Goal: Task Accomplishment & Management: Complete application form

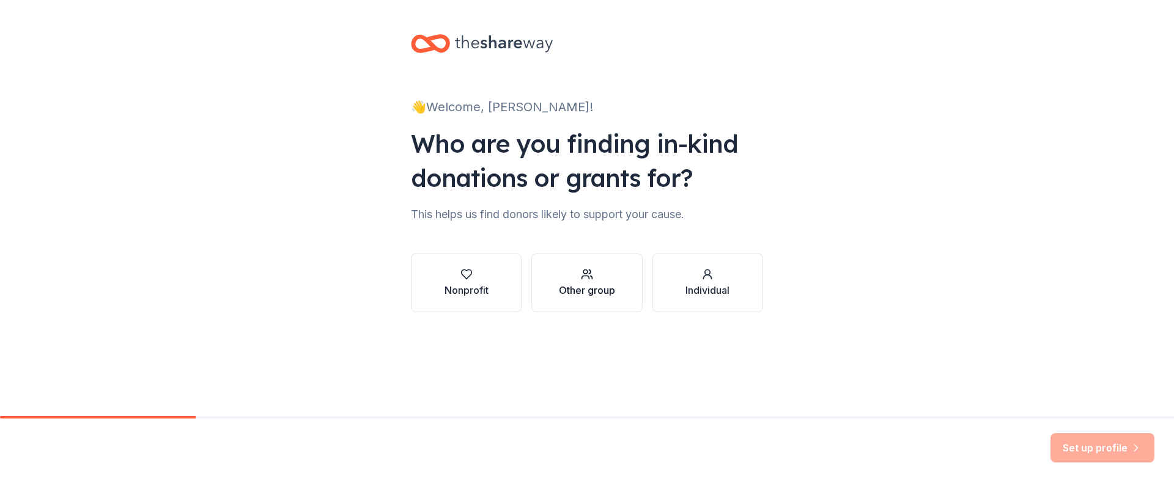
click at [600, 295] on div "Other group" at bounding box center [587, 290] width 56 height 15
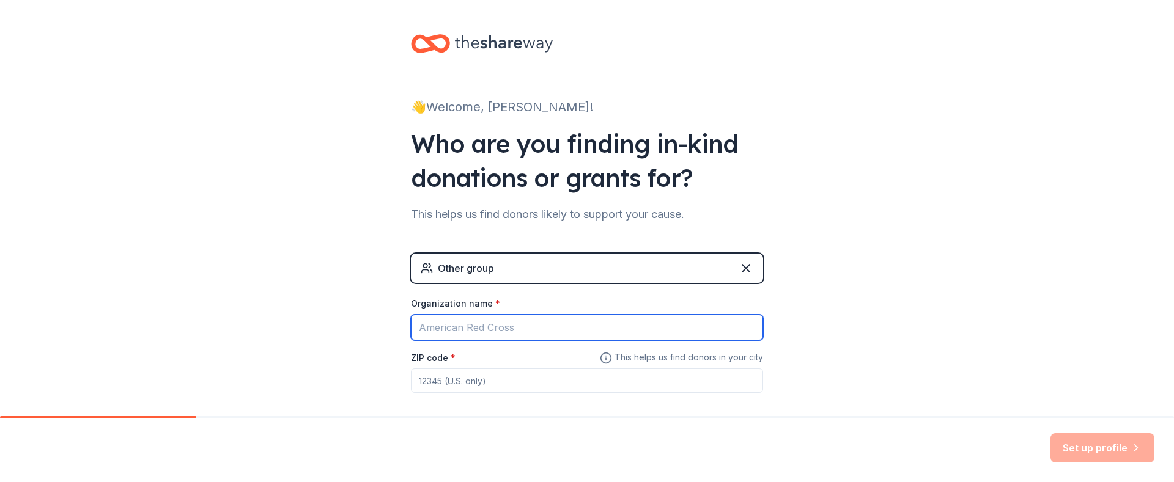
click at [525, 330] on input "Organization name *" at bounding box center [587, 328] width 352 height 26
type input "DCFS"
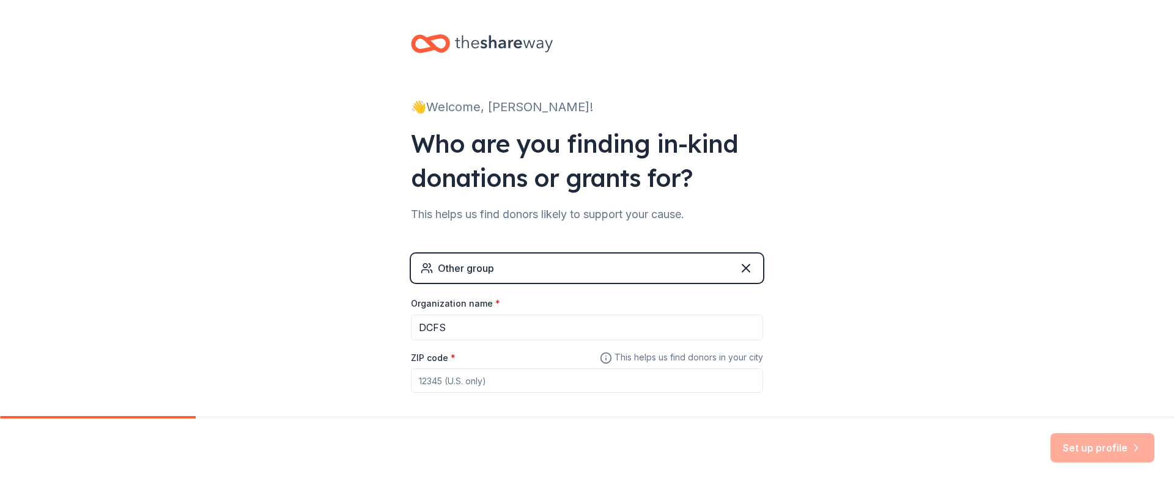
click at [485, 386] on input "ZIP code *" at bounding box center [587, 381] width 352 height 24
type input "91768"
click at [1097, 445] on button "Set up profile" at bounding box center [1102, 447] width 104 height 29
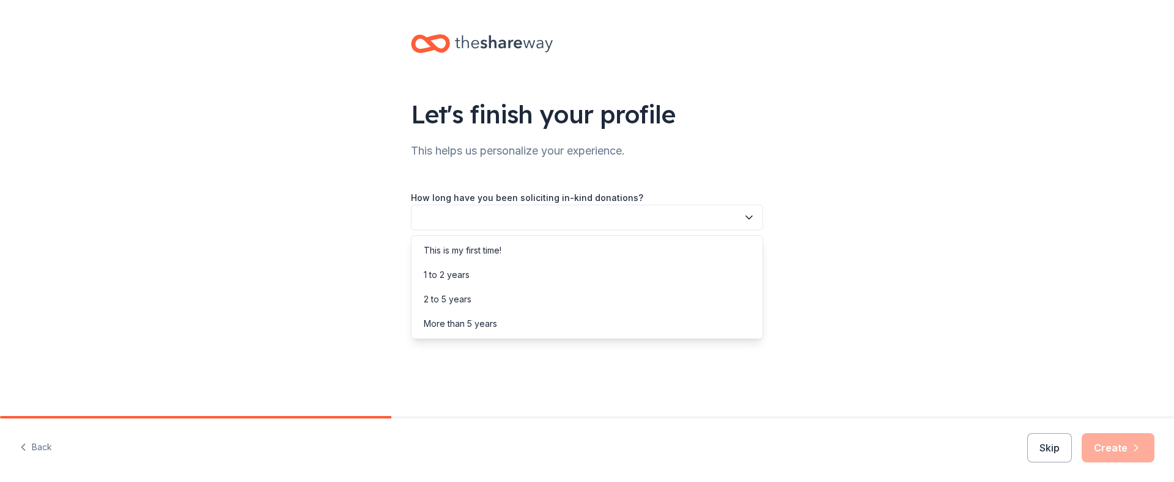
click at [741, 215] on button "button" at bounding box center [587, 218] width 352 height 26
click at [482, 244] on div "This is my first time!" at bounding box center [463, 250] width 78 height 15
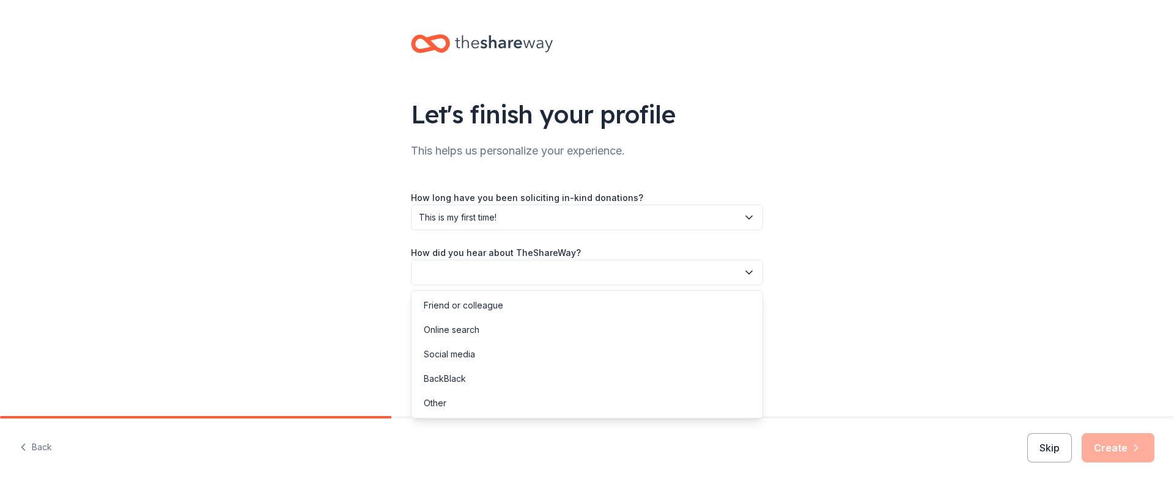
click at [735, 271] on button "button" at bounding box center [587, 273] width 352 height 26
drag, startPoint x: 473, startPoint y: 323, endPoint x: 486, endPoint y: 331, distance: 15.3
click at [473, 324] on div "Online search" at bounding box center [452, 330] width 56 height 15
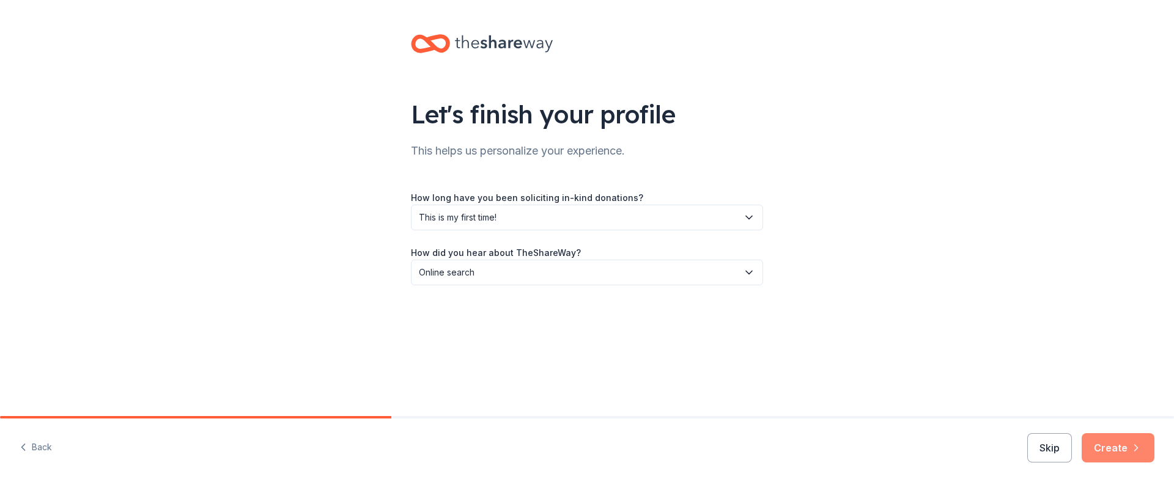
click at [1138, 447] on icon "button" at bounding box center [1136, 448] width 12 height 12
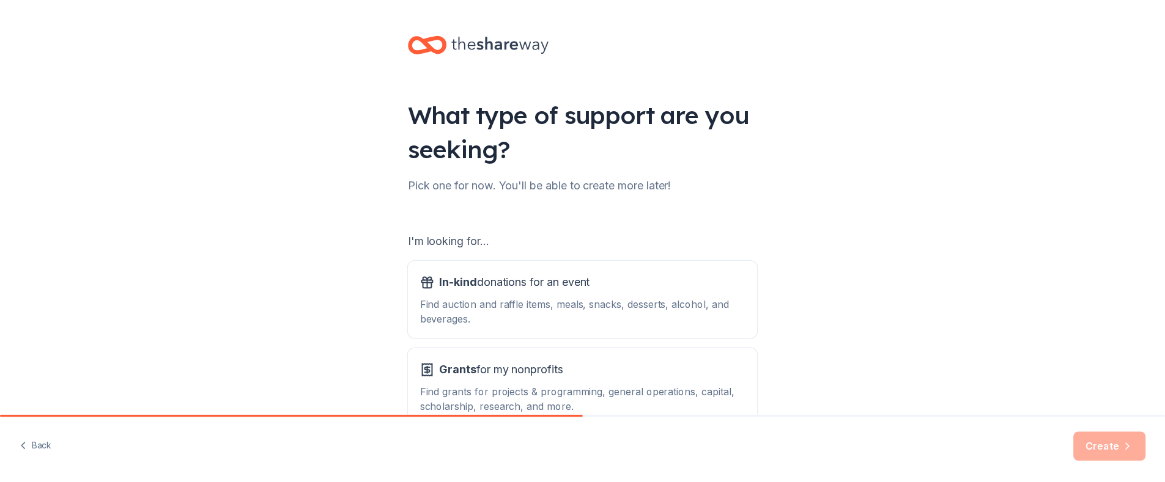
scroll to position [77, 0]
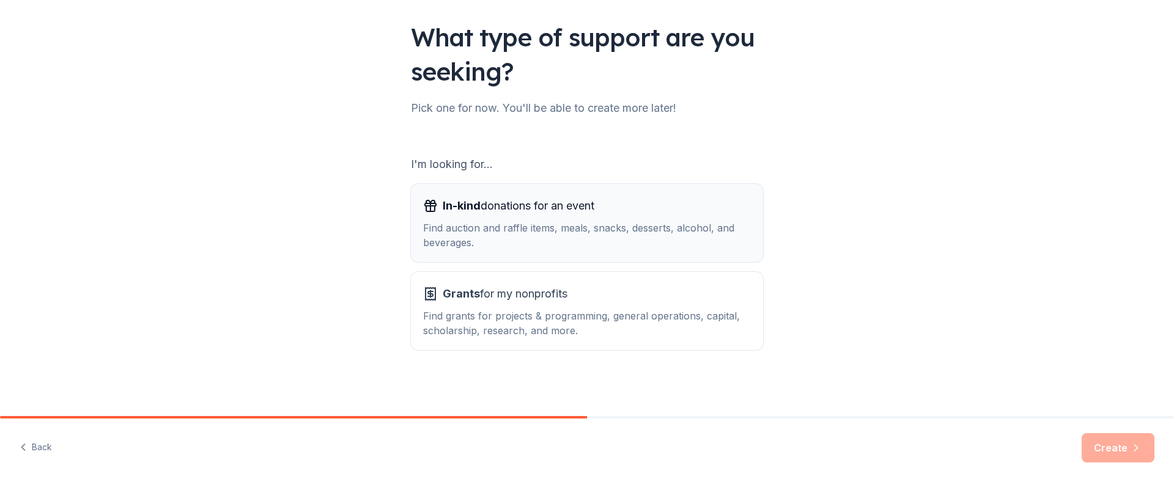
click at [537, 219] on div "In-kind donations for an event Find auction and raffle items, meals, snacks, de…" at bounding box center [587, 223] width 328 height 54
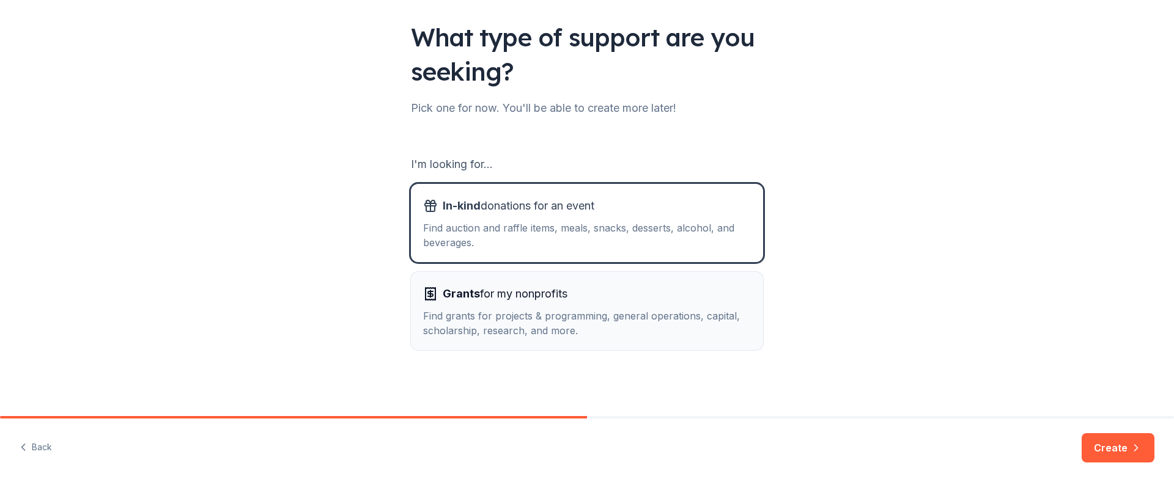
click at [533, 289] on span "Grants for my nonprofits" at bounding box center [505, 294] width 125 height 20
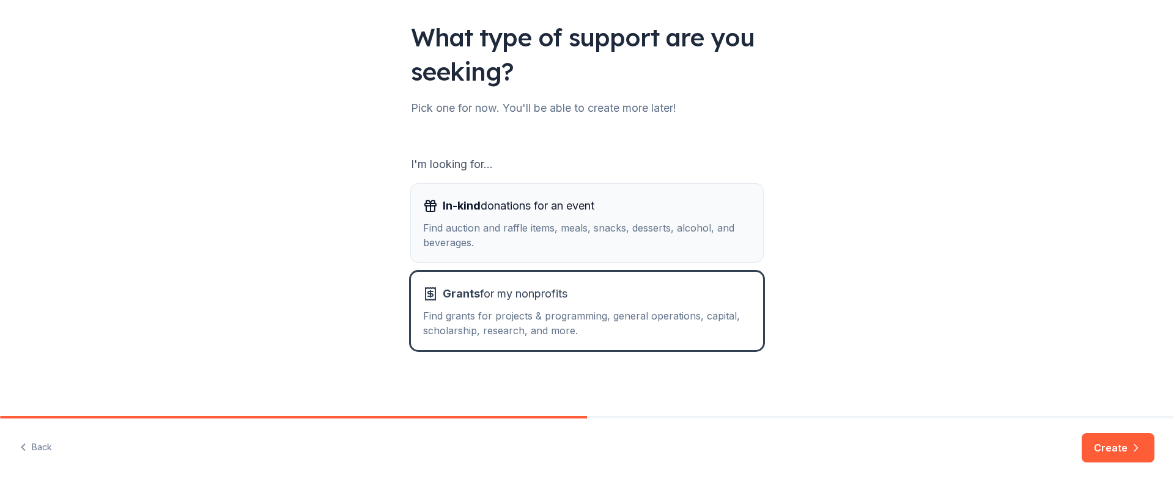
click at [548, 217] on div "In-kind donations for an event Find auction and raffle items, meals, snacks, de…" at bounding box center [587, 223] width 328 height 54
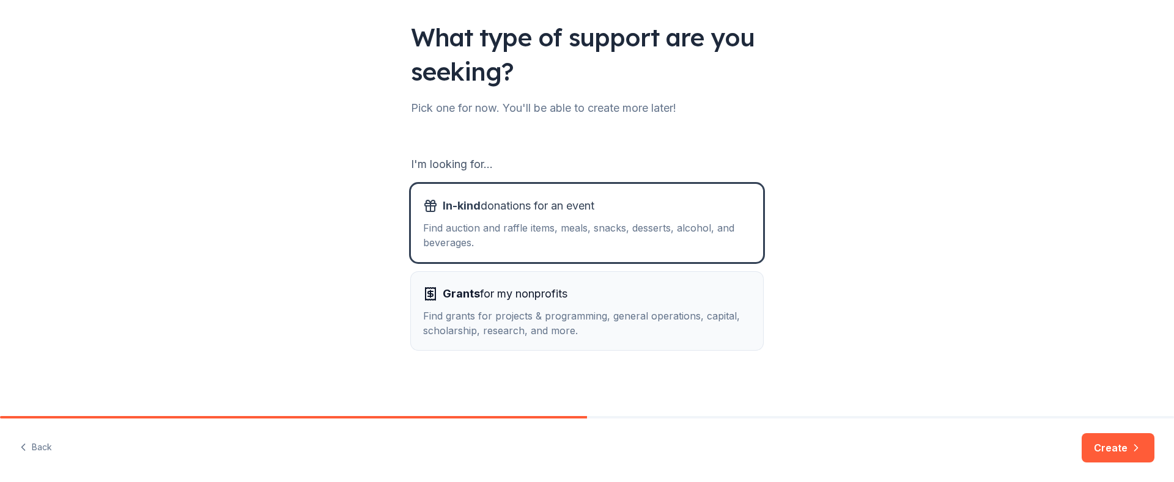
click at [601, 293] on div "Grants for my nonprofits" at bounding box center [587, 294] width 328 height 20
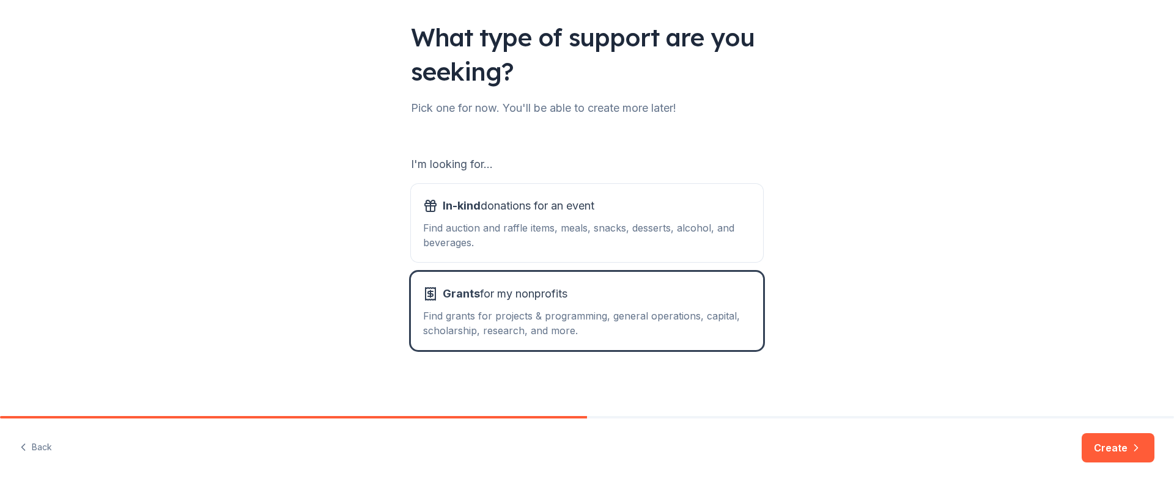
click at [1118, 442] on button "Create" at bounding box center [1118, 447] width 73 height 29
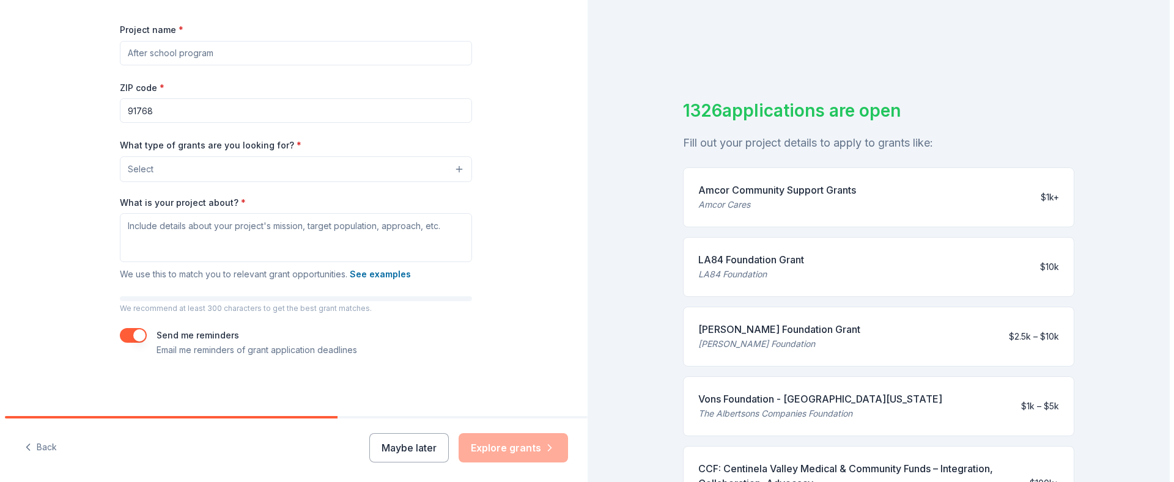
scroll to position [46, 0]
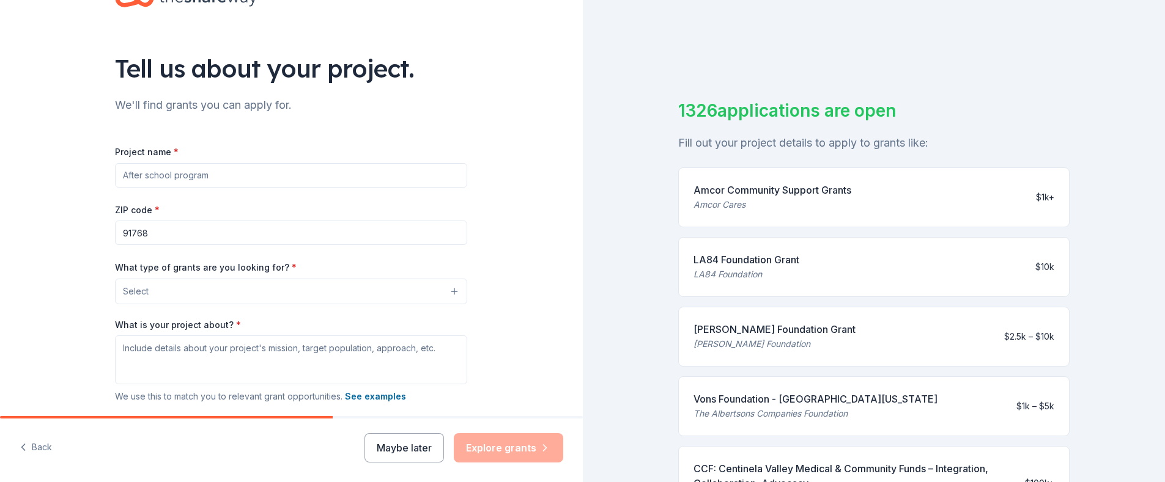
click at [159, 176] on input "Project name *" at bounding box center [291, 175] width 352 height 24
type input "Children Services"
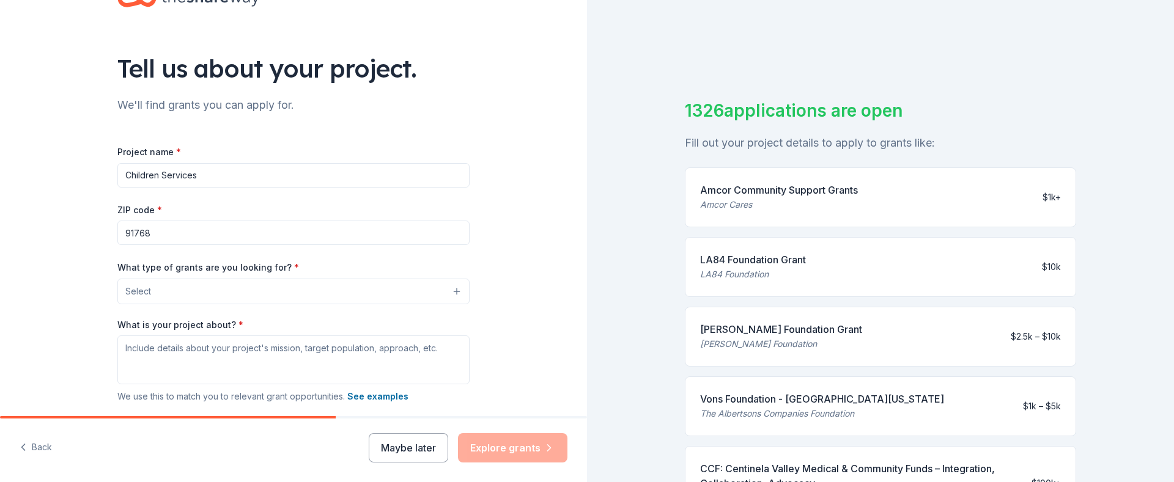
click at [199, 291] on button "Select" at bounding box center [293, 292] width 352 height 26
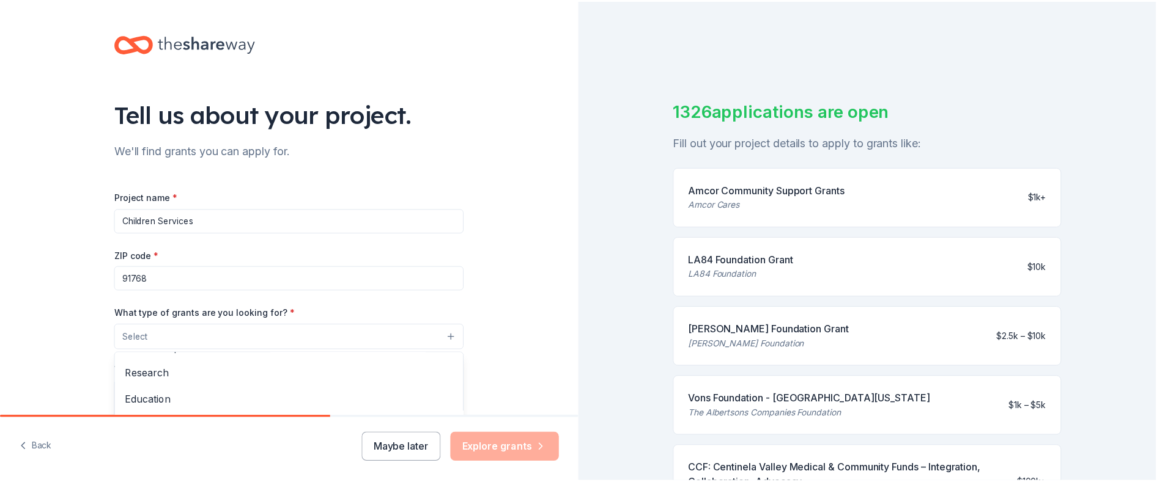
scroll to position [73, 0]
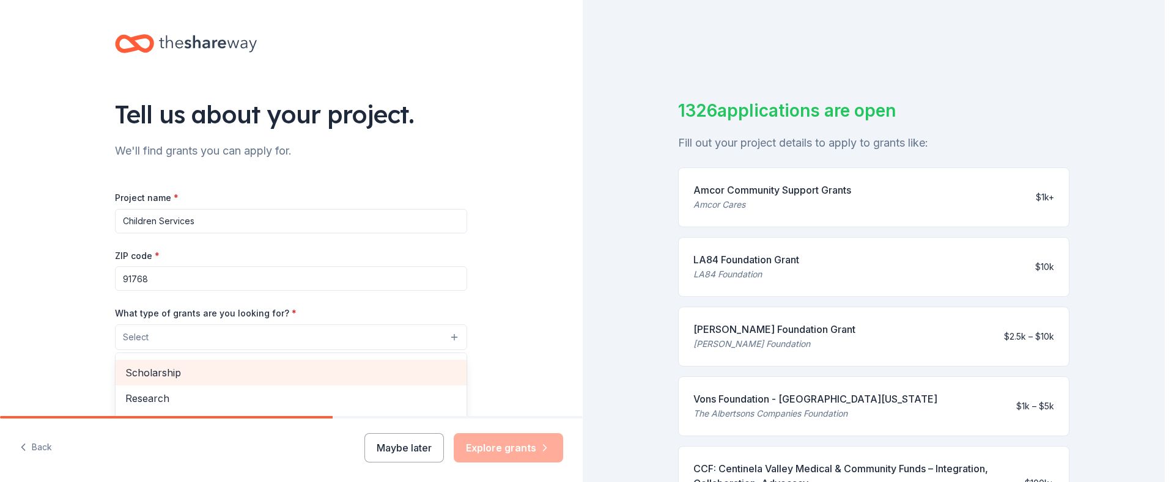
click at [280, 382] on div "Scholarship" at bounding box center [291, 373] width 351 height 26
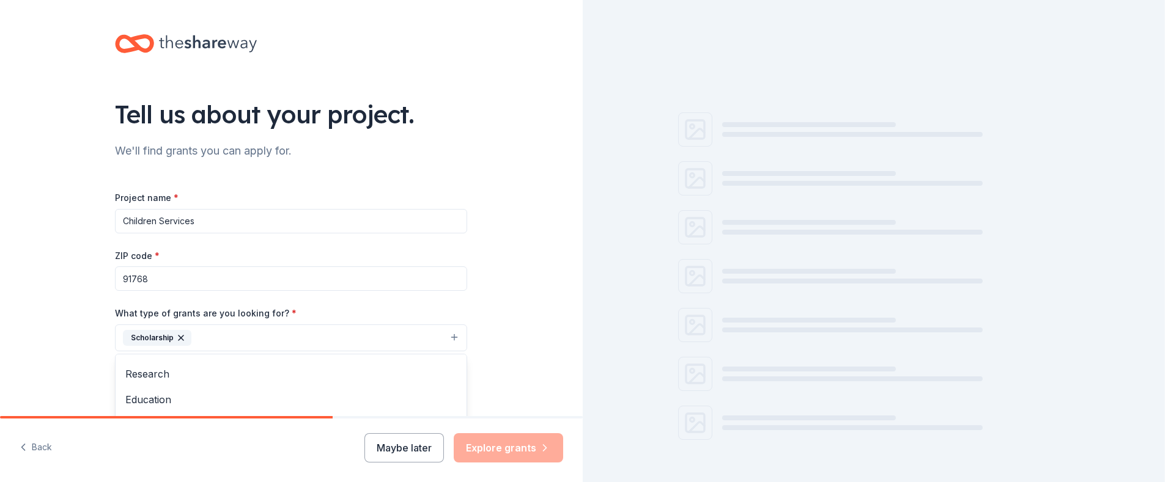
click at [517, 342] on div "Tell us about your project. We'll find grants you can apply for. Project name *…" at bounding box center [291, 293] width 583 height 586
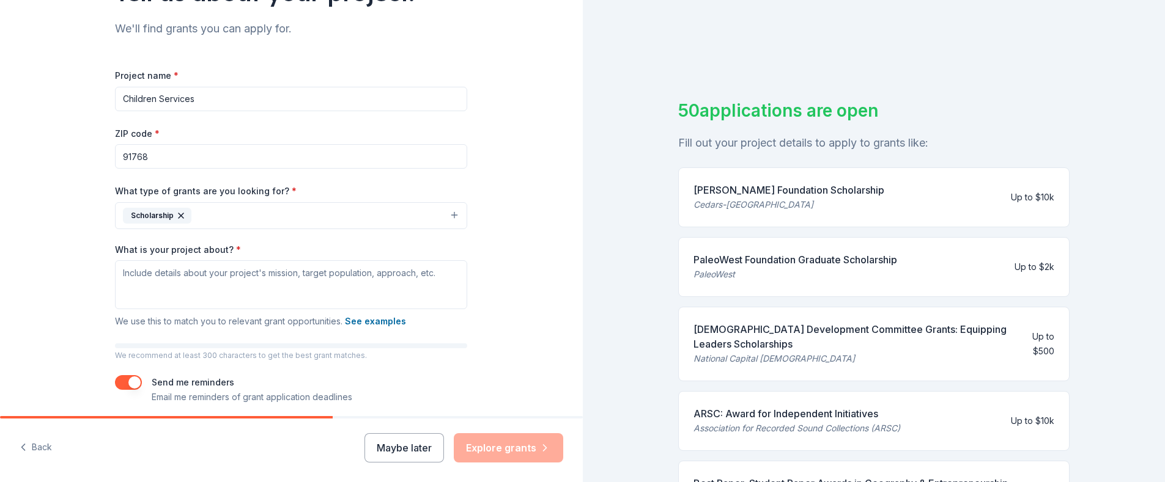
scroll to position [169, 0]
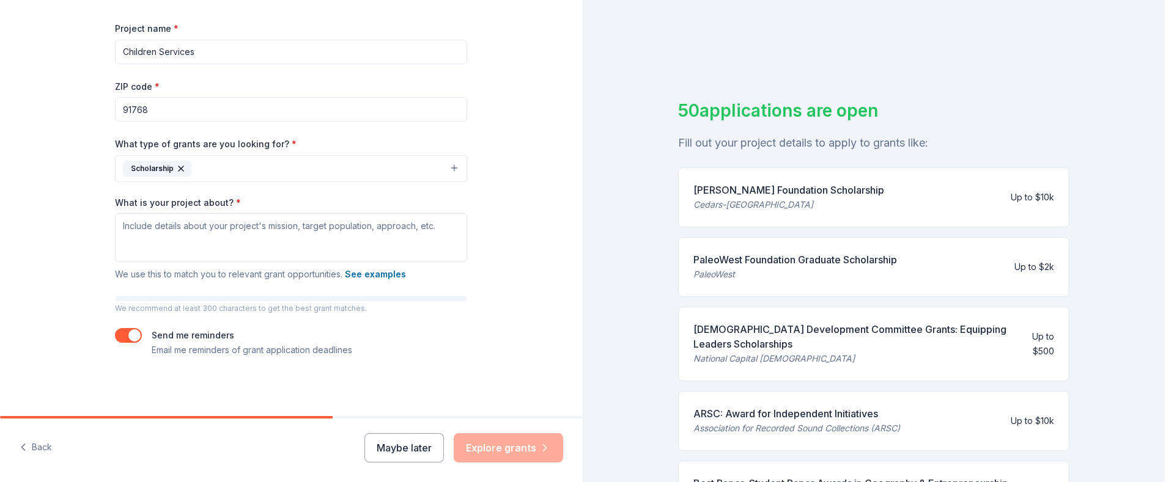
click at [449, 167] on button "Scholarship" at bounding box center [291, 168] width 352 height 27
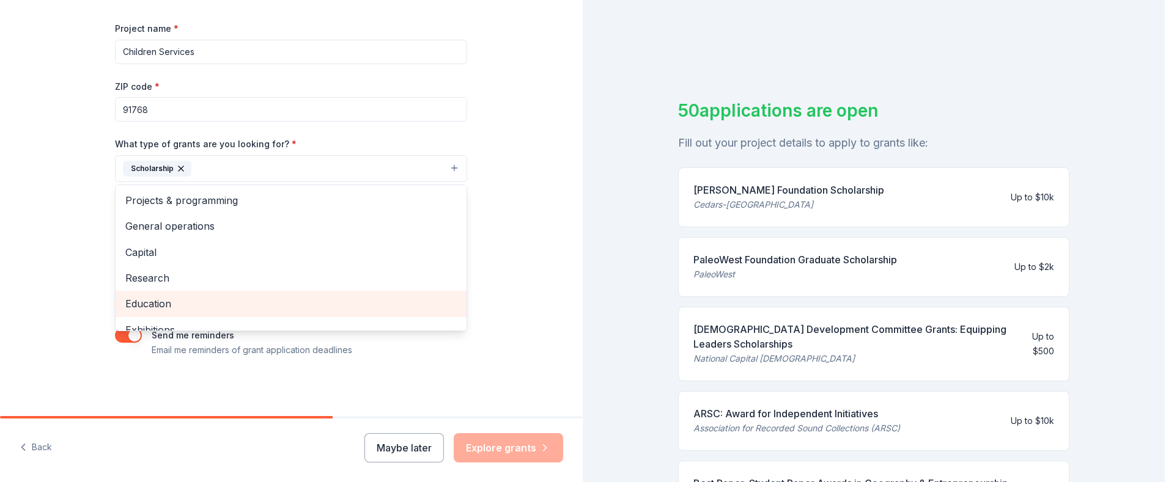
click at [152, 300] on span "Education" at bounding box center [290, 304] width 331 height 16
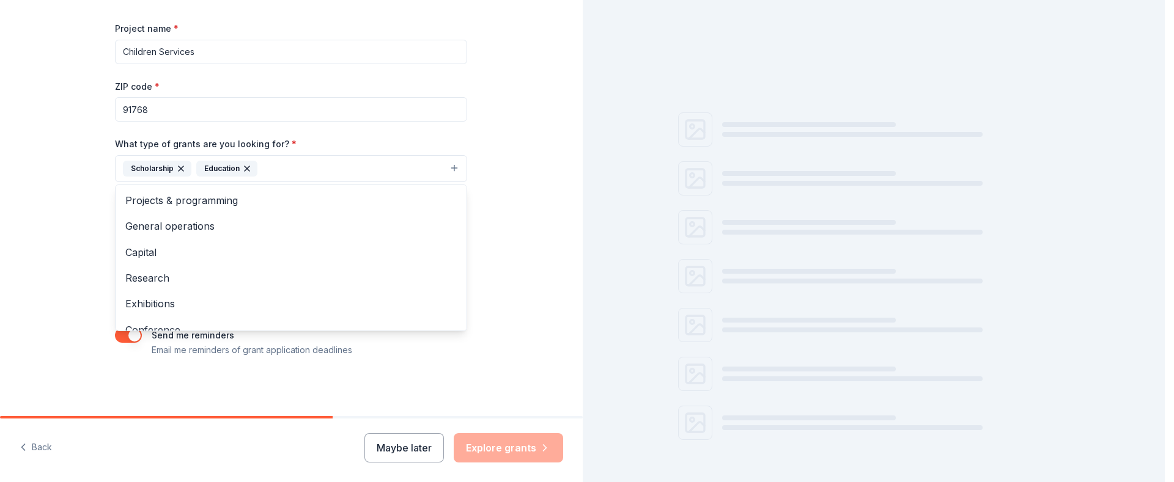
click at [36, 199] on div "Tell us about your project. We'll find grants you can apply for. Project name *…" at bounding box center [291, 124] width 583 height 586
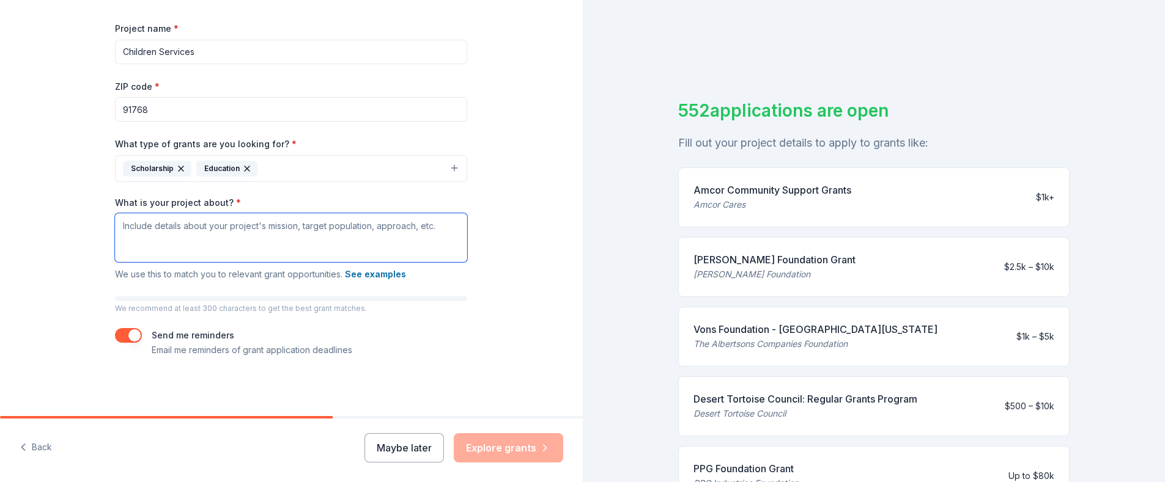
click at [136, 227] on textarea "What is your project about? *" at bounding box center [291, 237] width 352 height 49
paste textarea "Donation would be for a graduation event for youth in foster care who are gradu…"
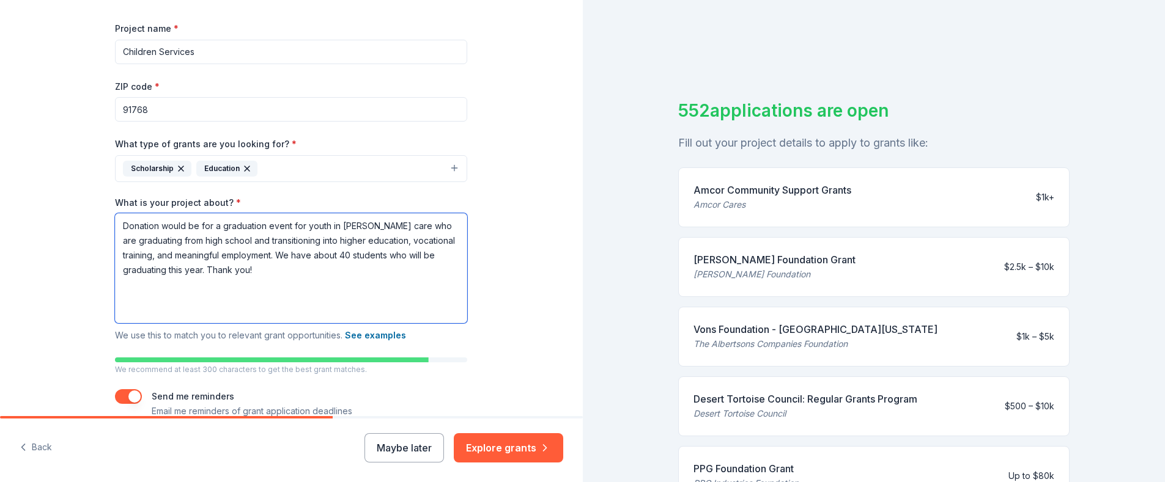
click at [128, 237] on textarea "Donation would be for a graduation event for youth in foster care who are gradu…" at bounding box center [291, 268] width 352 height 110
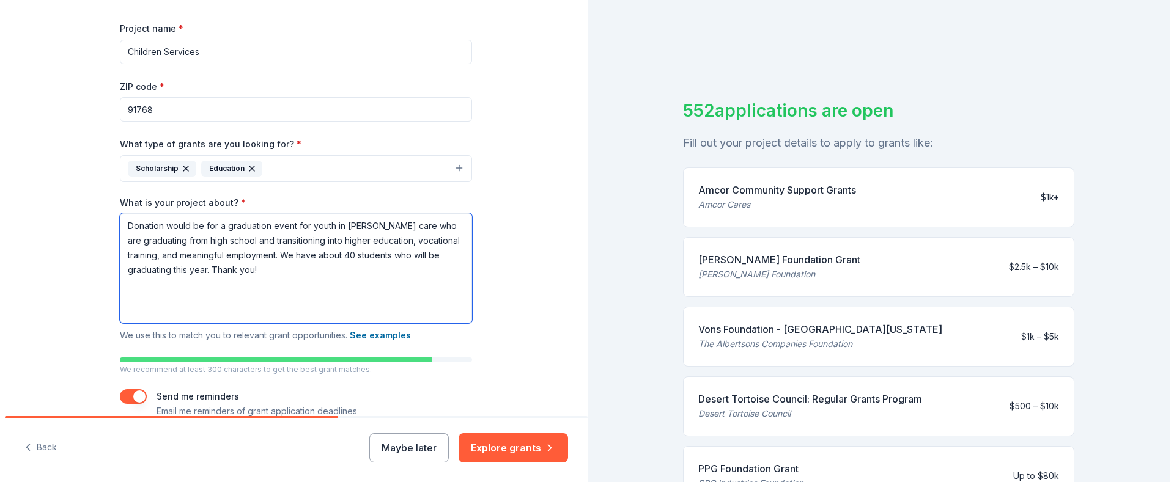
scroll to position [230, 0]
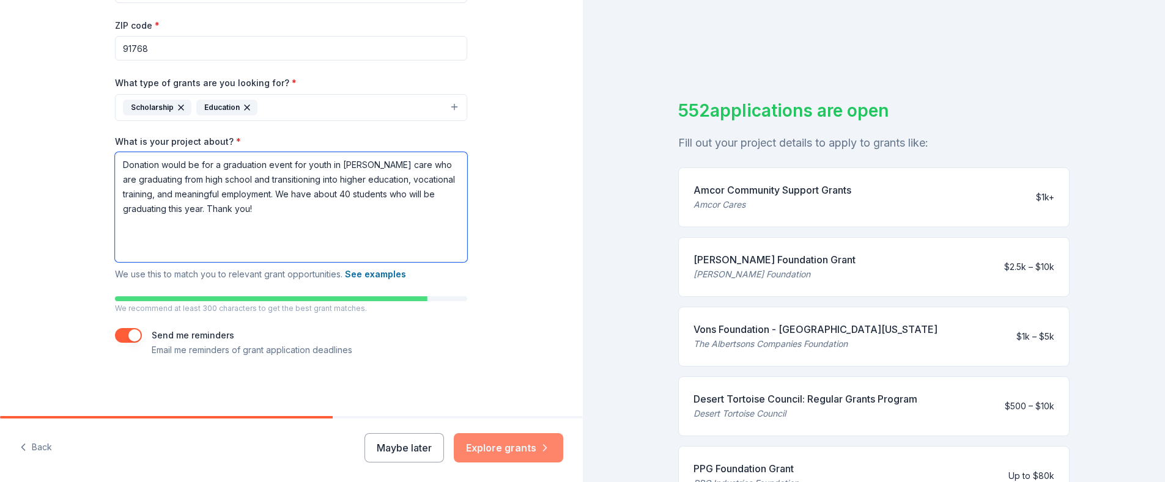
type textarea "Donation would be for a graduation event for youth in foster care who are gradu…"
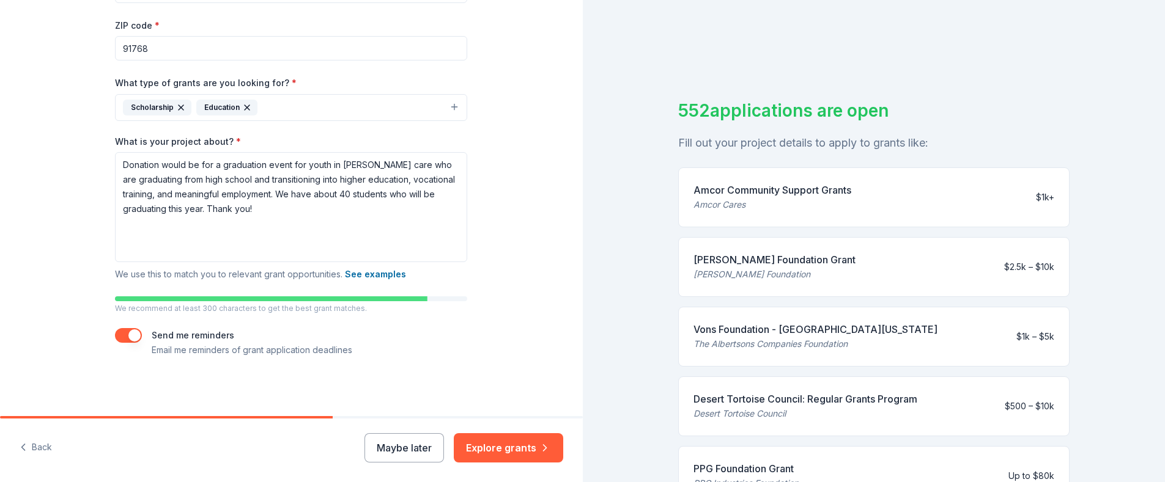
click at [509, 446] on button "Explore grants" at bounding box center [508, 447] width 109 height 29
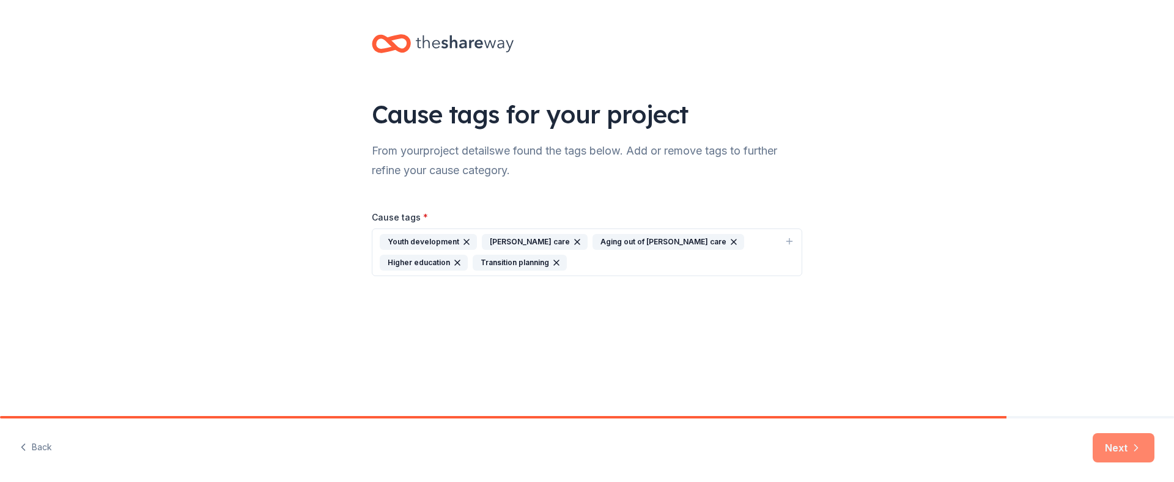
click at [1126, 443] on button "Next" at bounding box center [1124, 447] width 62 height 29
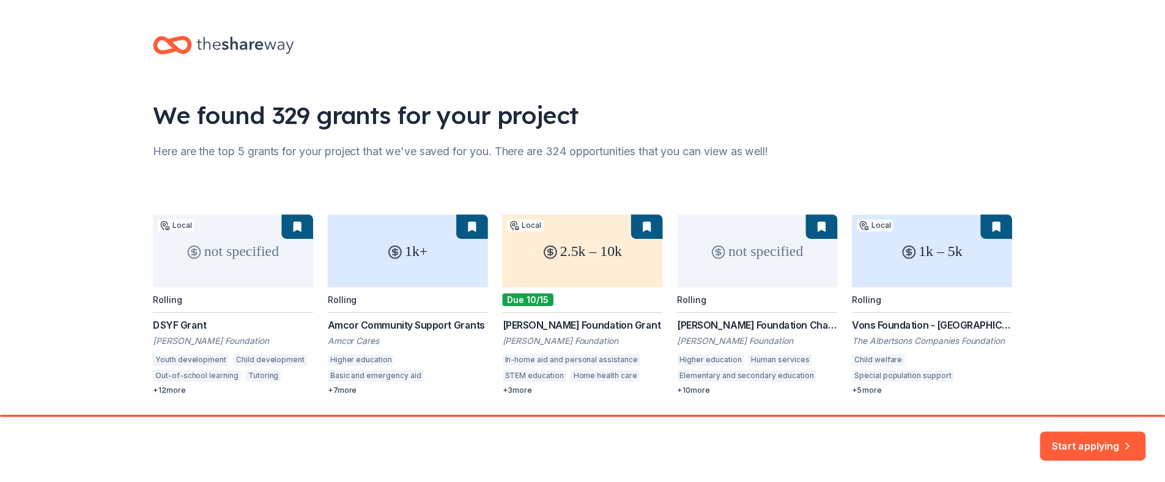
scroll to position [39, 0]
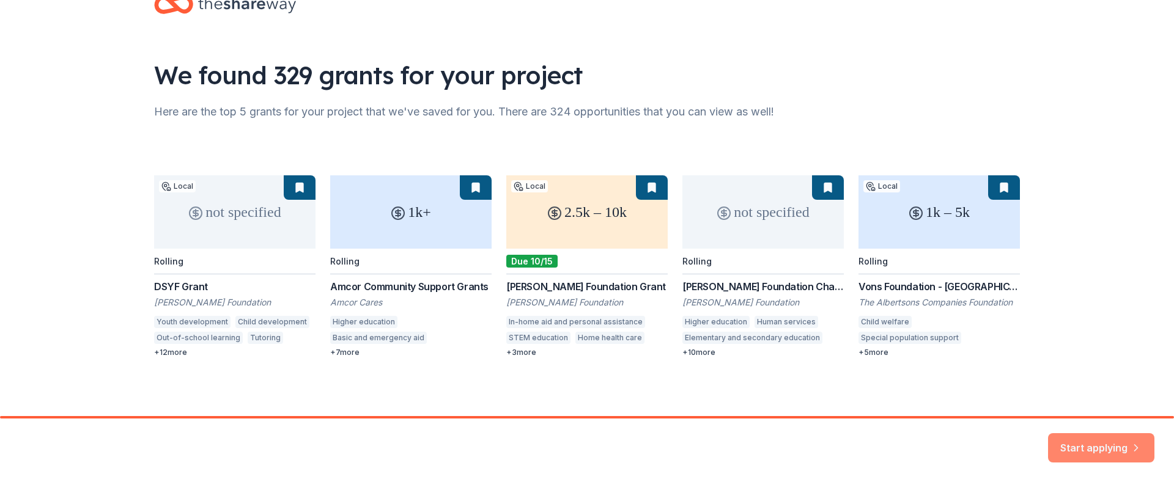
click at [1113, 440] on button "Start applying" at bounding box center [1101, 440] width 106 height 29
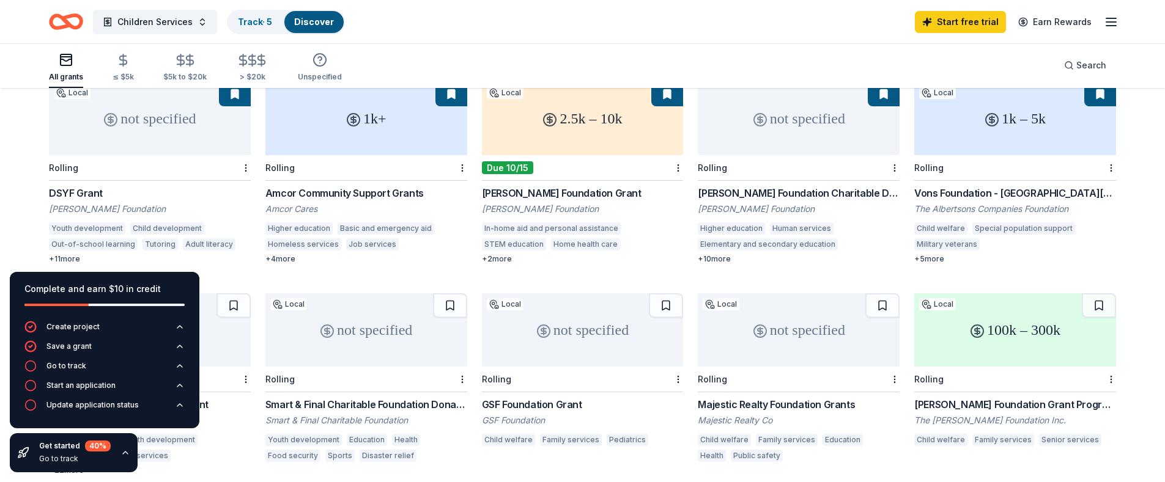
scroll to position [213, 0]
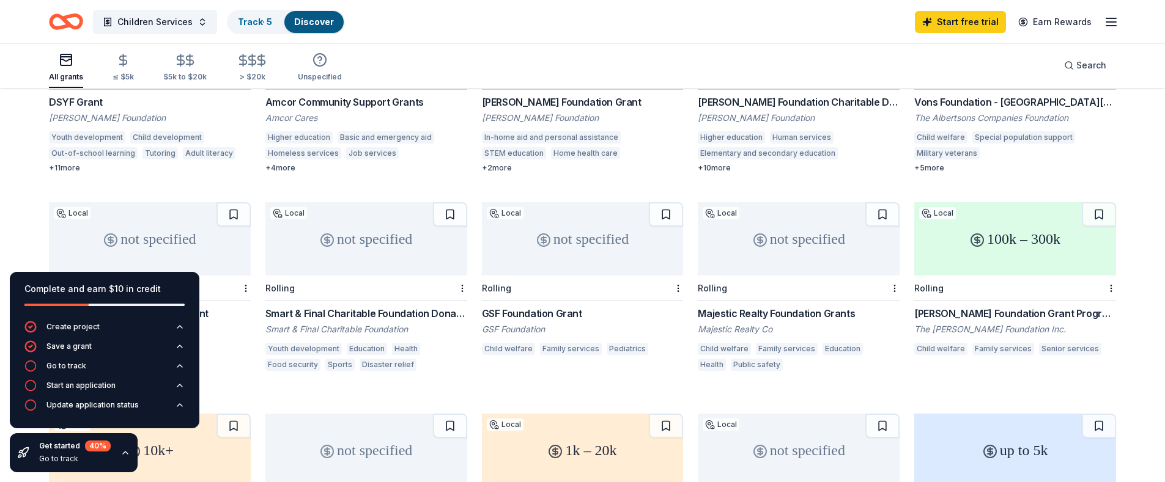
click at [388, 253] on div "not specified" at bounding box center [366, 238] width 202 height 73
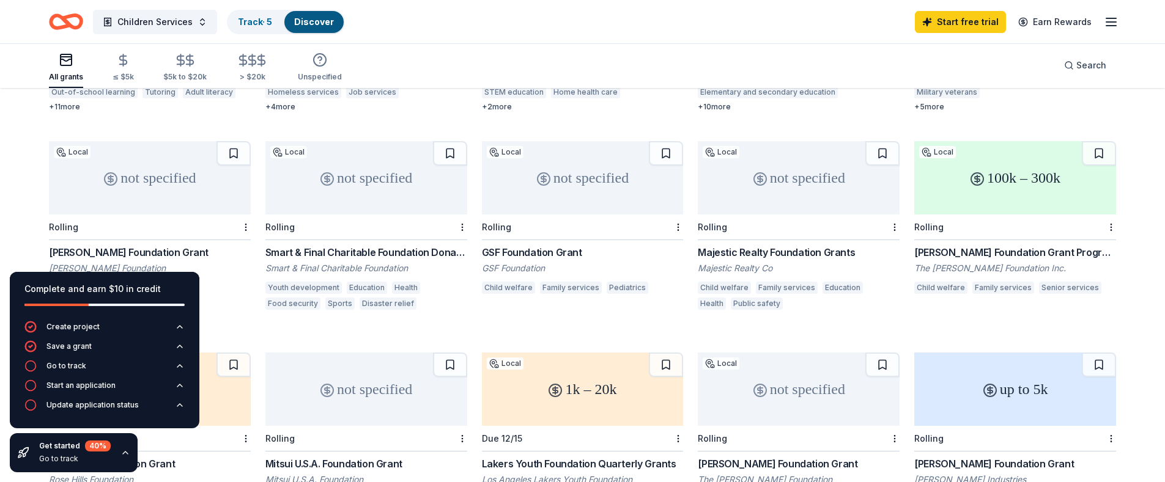
scroll to position [336, 0]
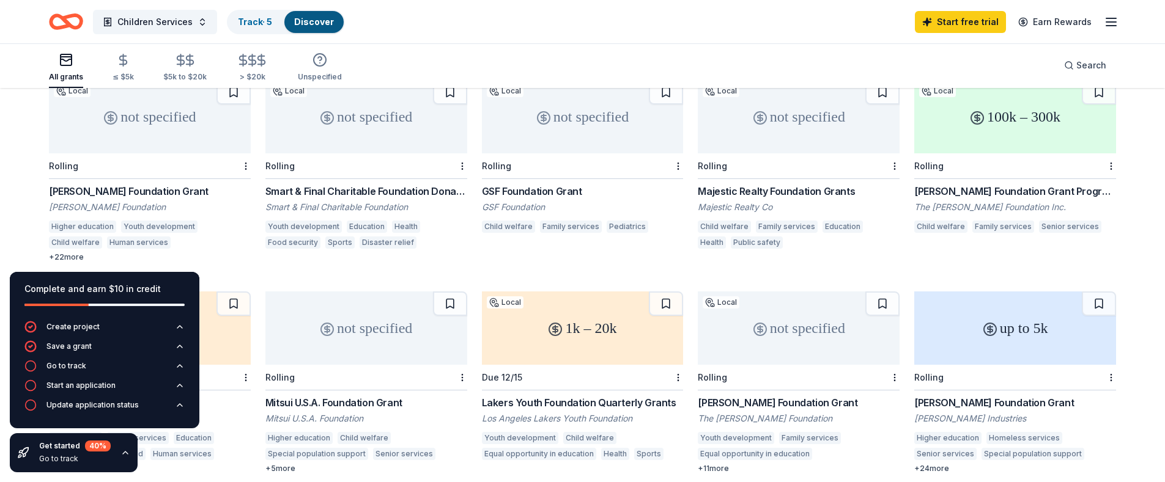
click at [166, 137] on div "not specified" at bounding box center [150, 116] width 202 height 73
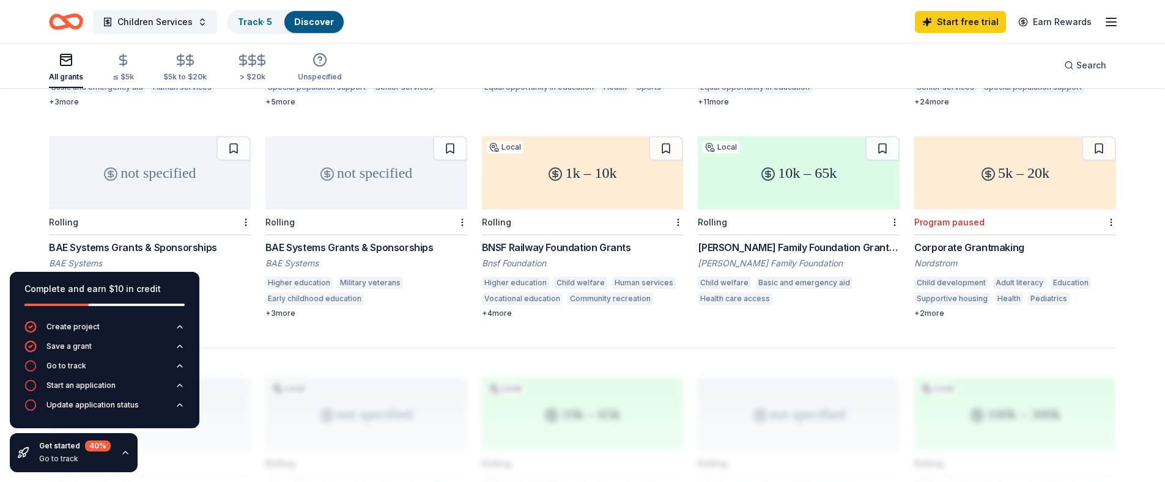
scroll to position [764, 0]
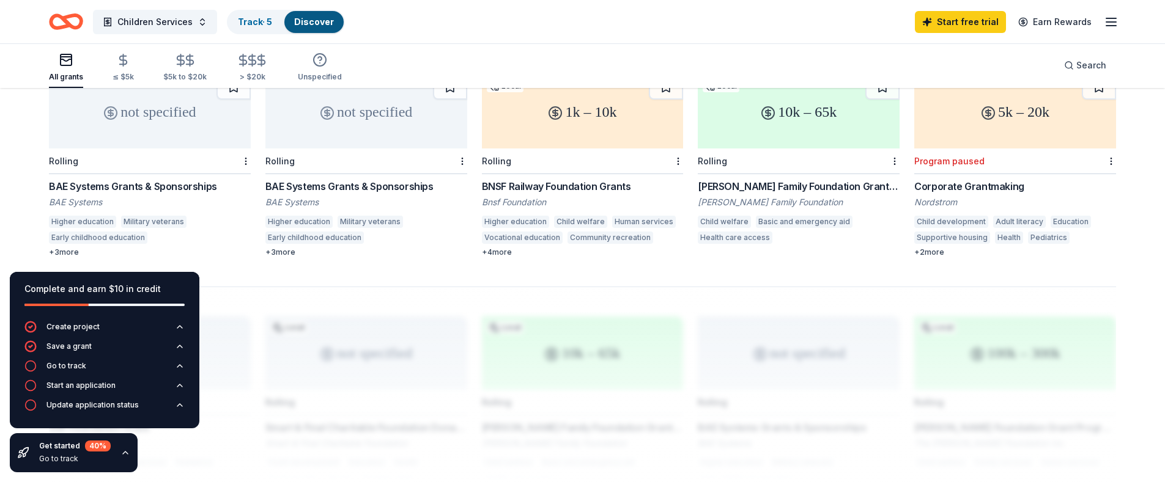
click at [789, 180] on div "Hoag Family Foundation Grant Program" at bounding box center [799, 186] width 202 height 15
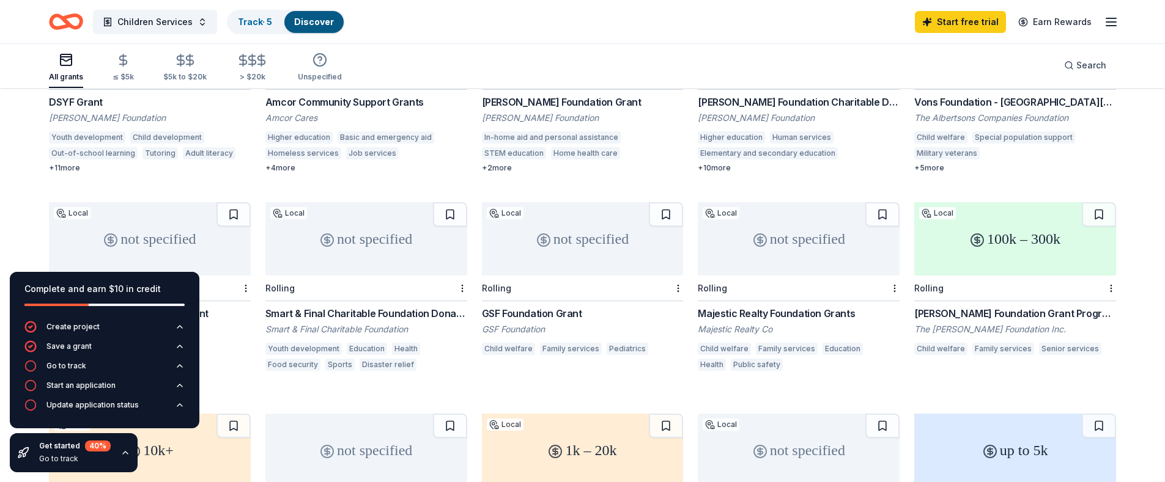
scroll to position [91, 0]
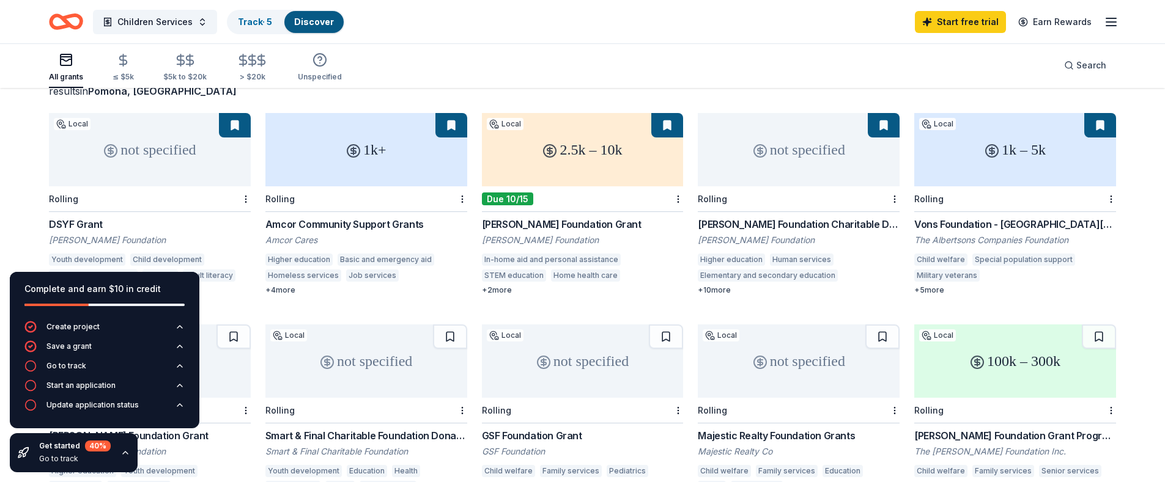
click at [998, 218] on div "Vons Foundation - Southern California" at bounding box center [1015, 224] width 202 height 15
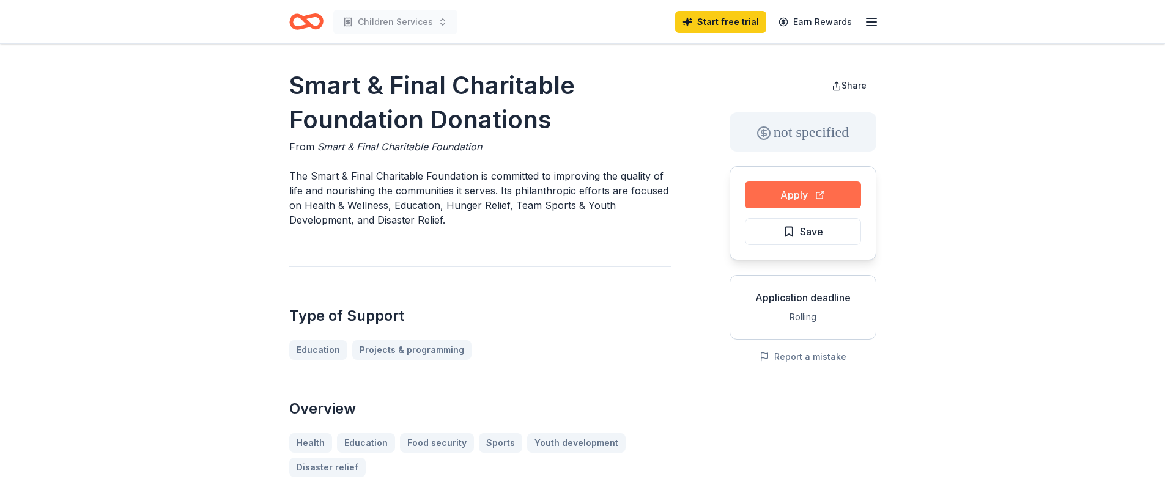
click at [805, 185] on button "Apply" at bounding box center [803, 195] width 116 height 27
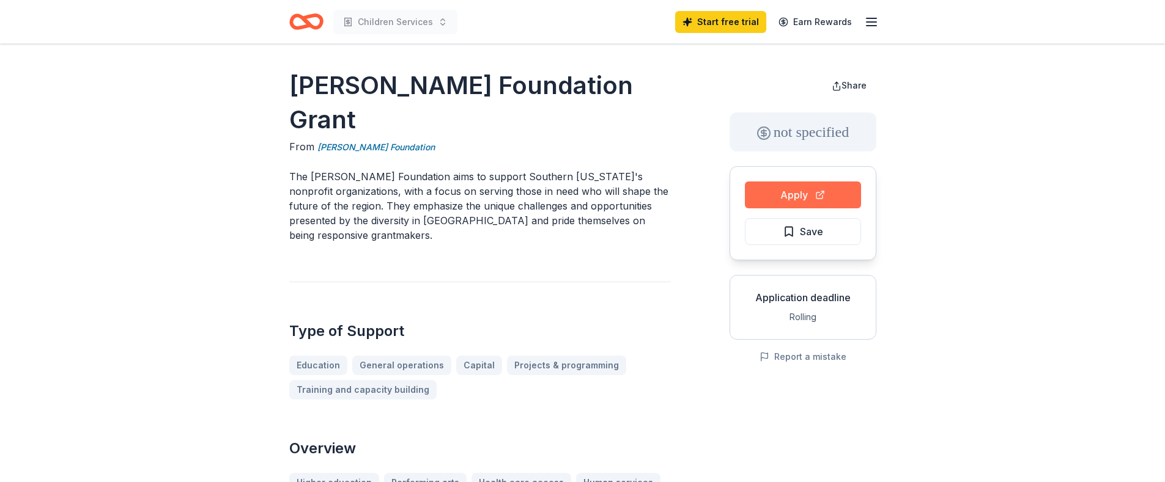
click at [803, 191] on button "Apply" at bounding box center [803, 195] width 116 height 27
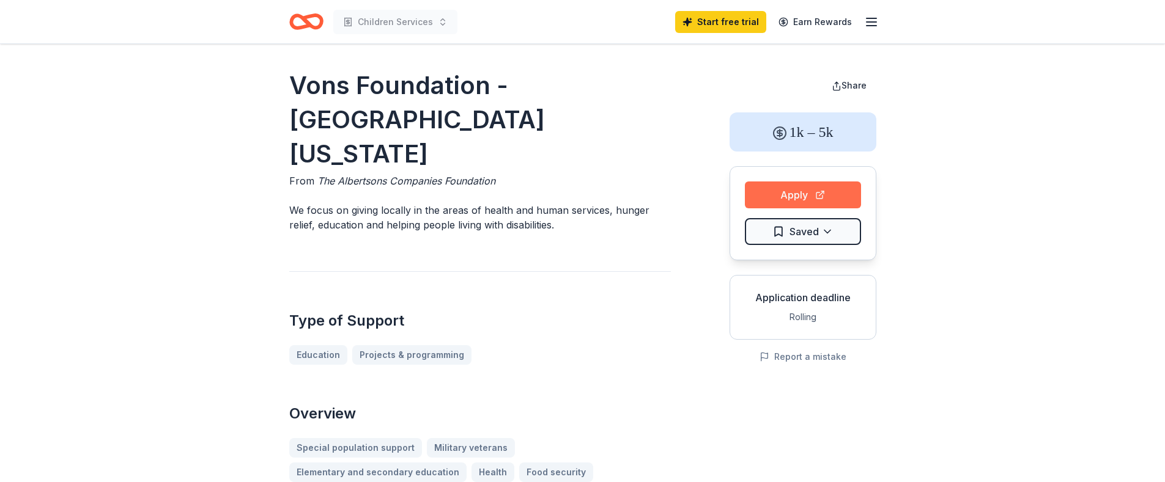
click at [792, 194] on button "Apply" at bounding box center [803, 195] width 116 height 27
